Goal: Navigation & Orientation: Find specific page/section

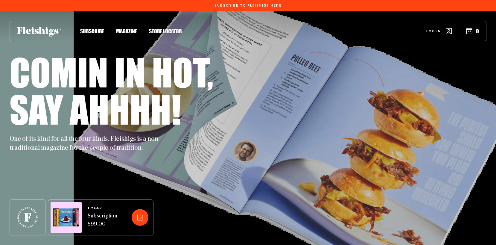
click at [131, 28] on span "Magazine" at bounding box center [126, 25] width 21 height 7
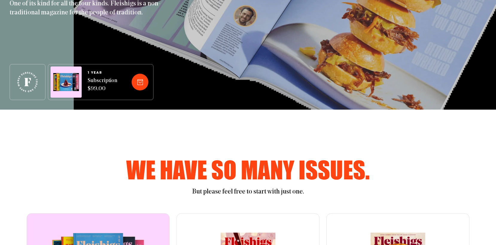
scroll to position [172, 0]
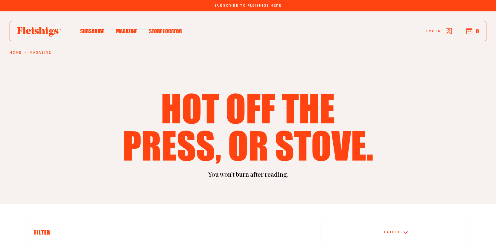
click at [88, 28] on span "Subscribe" at bounding box center [92, 25] width 24 height 7
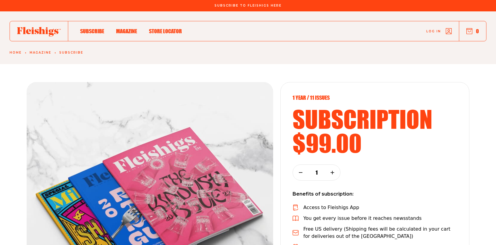
click at [168, 28] on span "Store locator" at bounding box center [165, 25] width 33 height 7
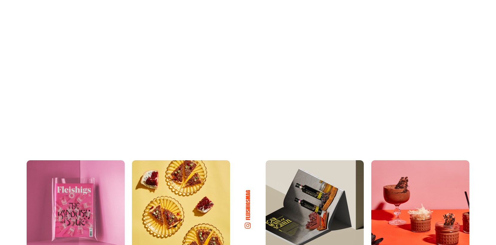
scroll to position [390, 0]
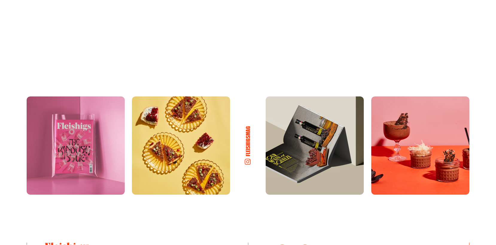
click at [314, 122] on img at bounding box center [314, 145] width 98 height 98
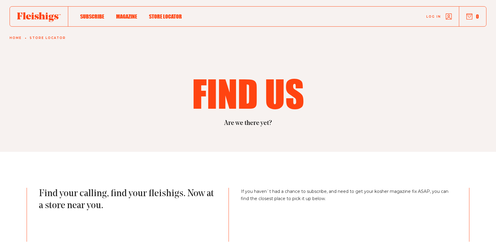
scroll to position [0, 0]
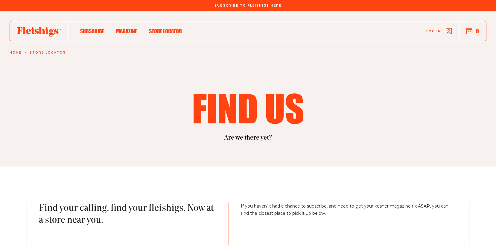
click at [135, 28] on span "Magazine" at bounding box center [126, 25] width 21 height 7
